Goal: Task Accomplishment & Management: Manage account settings

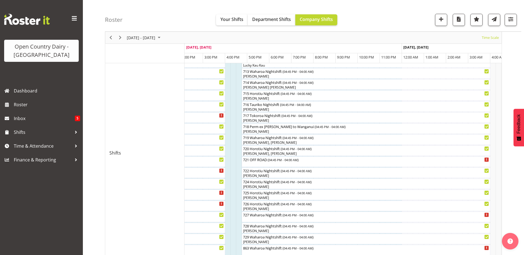
scroll to position [221, 0]
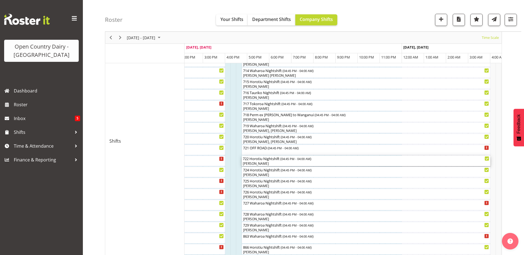
click at [267, 163] on div "Gurpreet Singh" at bounding box center [366, 163] width 246 height 5
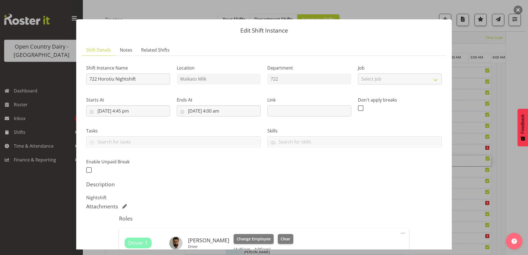
click at [517, 11] on button "button" at bounding box center [518, 10] width 9 height 9
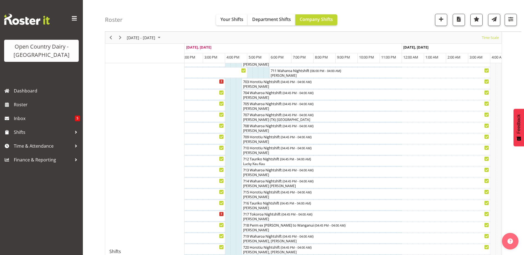
scroll to position [0, 0]
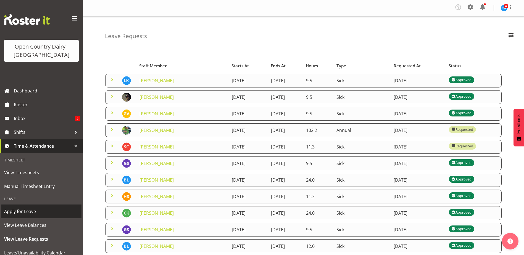
scroll to position [55, 0]
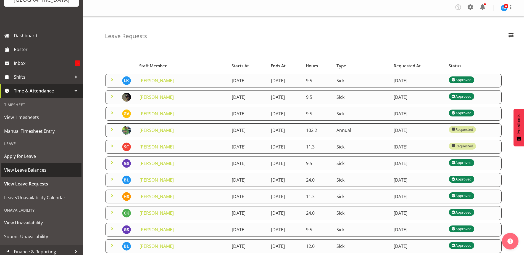
click at [27, 169] on span "View Leave Balances" at bounding box center [41, 170] width 75 height 8
